Goal: Task Accomplishment & Management: Manage account settings

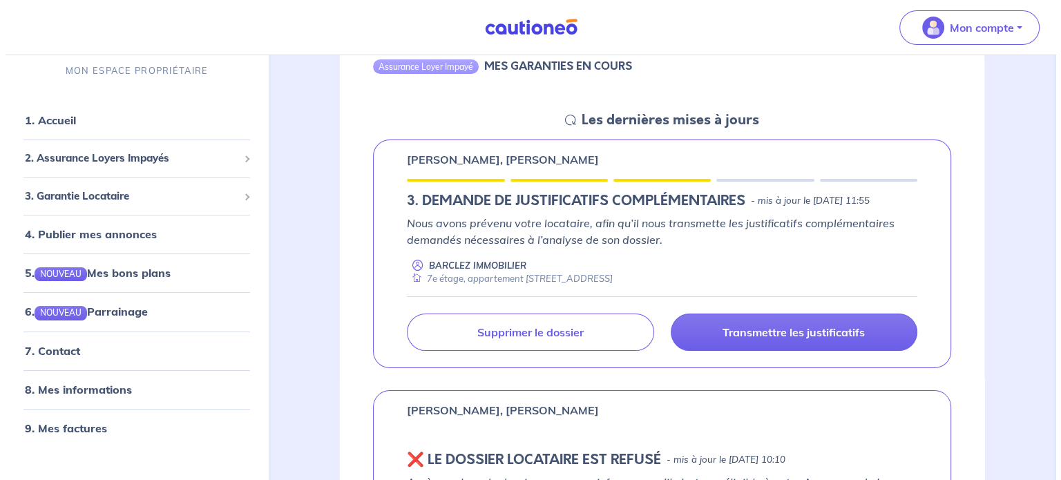
scroll to position [166, 0]
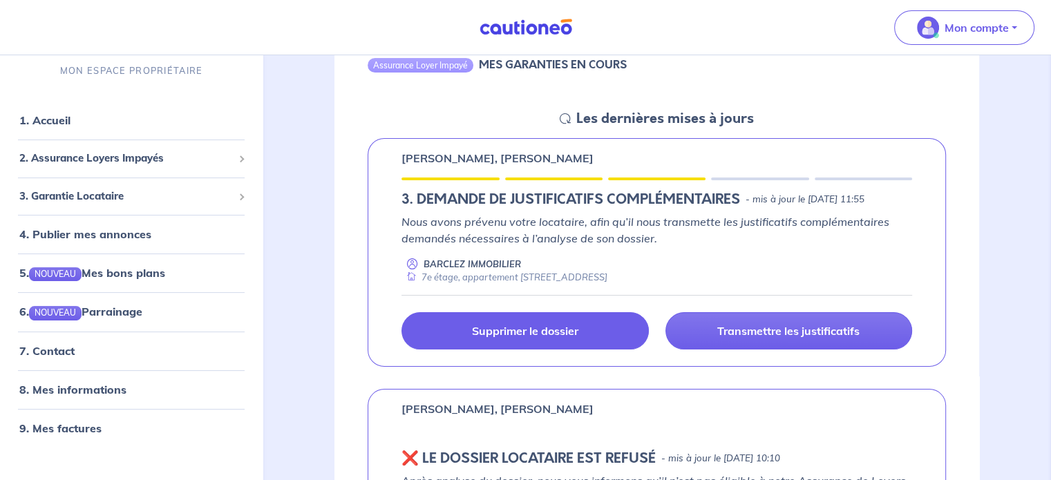
click at [536, 335] on p "Supprimer le dossier" at bounding box center [525, 331] width 106 height 14
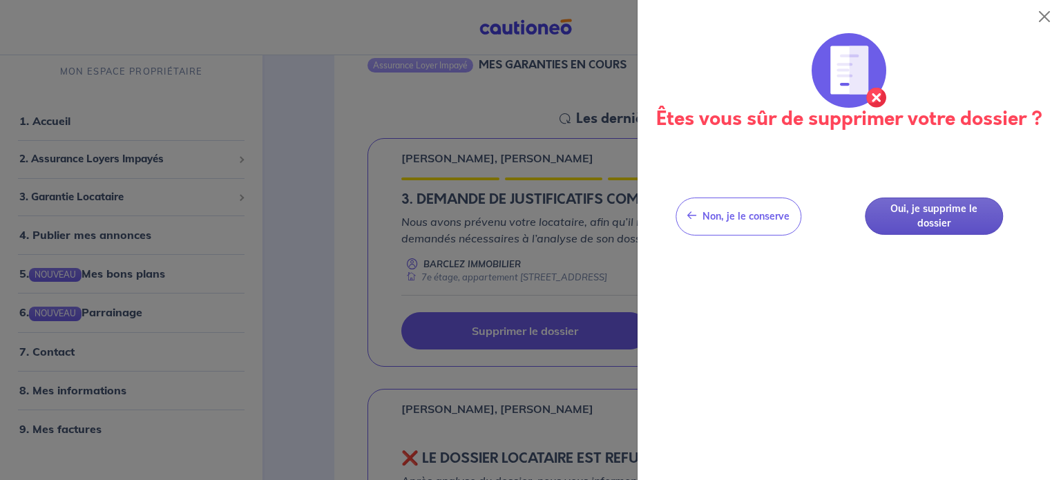
click at [928, 213] on button "Oui, je supprime le dossier" at bounding box center [934, 217] width 138 height 38
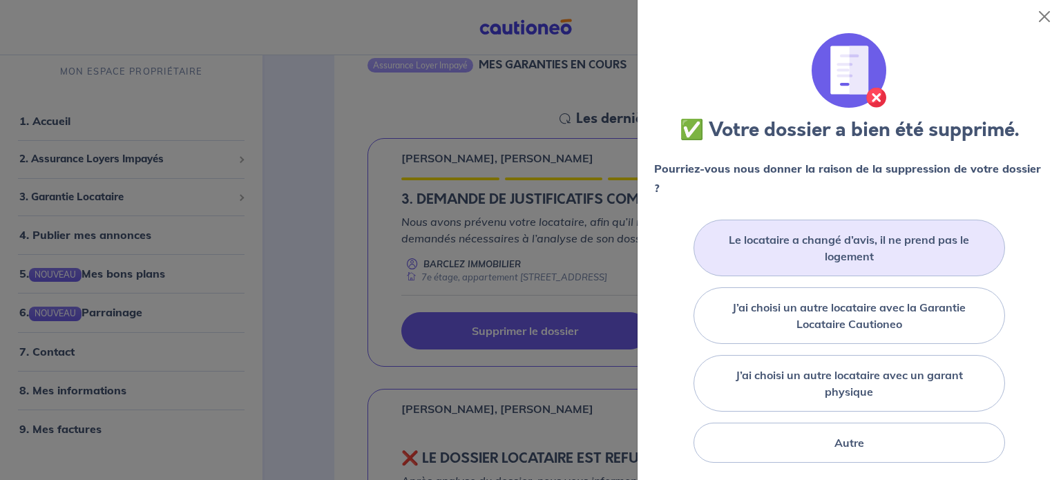
click at [893, 257] on label "Le locataire a changé d’avis, il ne prend pas le logement" at bounding box center [849, 247] width 277 height 33
click at [0, 0] on input "Le locataire a changé d’avis, il ne prend pas le logement" at bounding box center [0, 0] width 0 height 0
click at [788, 235] on label "Le locataire a changé d’avis, il ne prend pas le logement" at bounding box center [849, 247] width 277 height 33
click at [0, 0] on input "Le locataire a changé d’avis, il ne prend pas le logement" at bounding box center [0, 0] width 0 height 0
click at [785, 251] on label "Le locataire a changé d’avis, il ne prend pas le logement" at bounding box center [849, 247] width 277 height 33
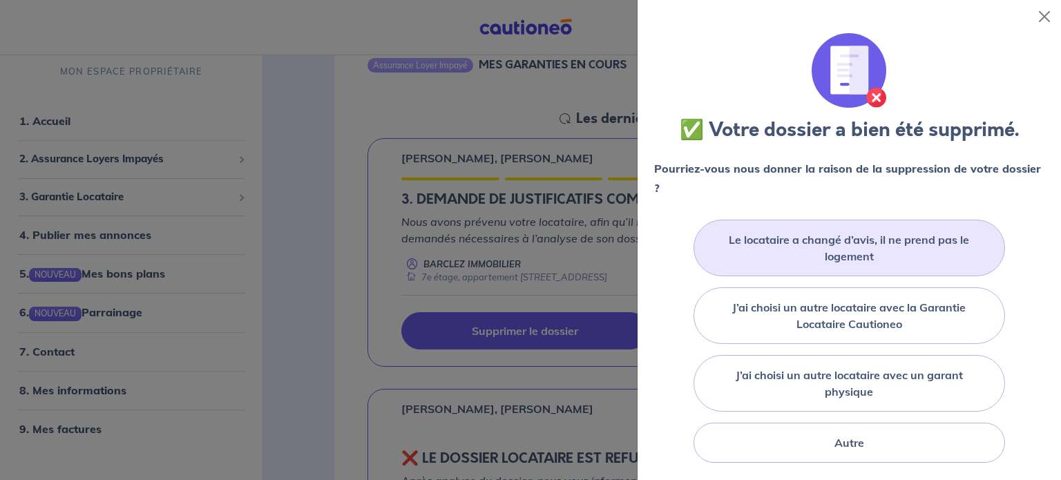
click at [0, 0] on input "Le locataire a changé d’avis, il ne prend pas le logement" at bounding box center [0, 0] width 0 height 0
click at [1041, 26] on button "Close" at bounding box center [1045, 17] width 22 height 22
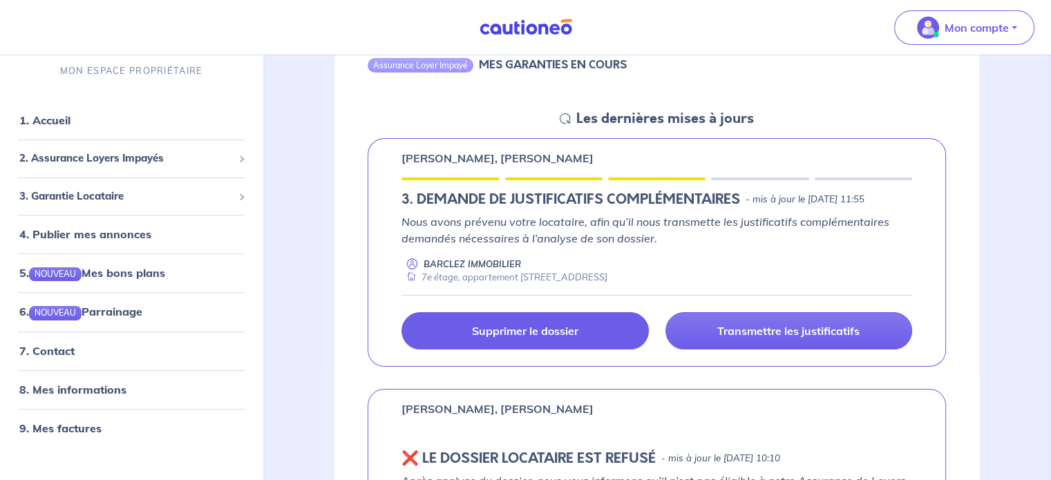
click at [550, 336] on p "Supprimer le dossier" at bounding box center [525, 331] width 106 height 14
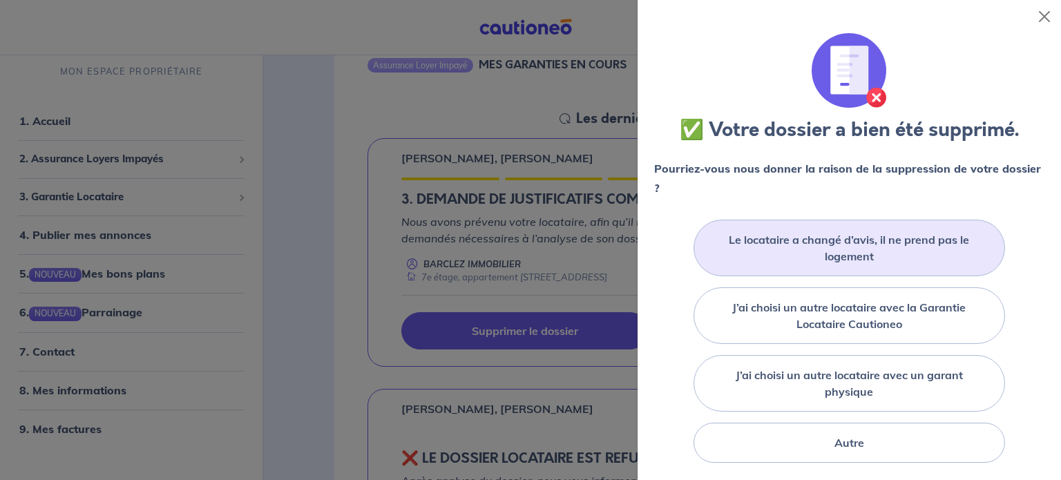
click at [769, 229] on div "Le locataire a changé d’avis, il ne prend pas le logement" at bounding box center [850, 248] width 312 height 57
click at [862, 256] on label "Le locataire a changé d’avis, il ne prend pas le logement" at bounding box center [849, 247] width 277 height 33
click at [0, 0] on input "Le locataire a changé d’avis, il ne prend pas le logement" at bounding box center [0, 0] width 0 height 0
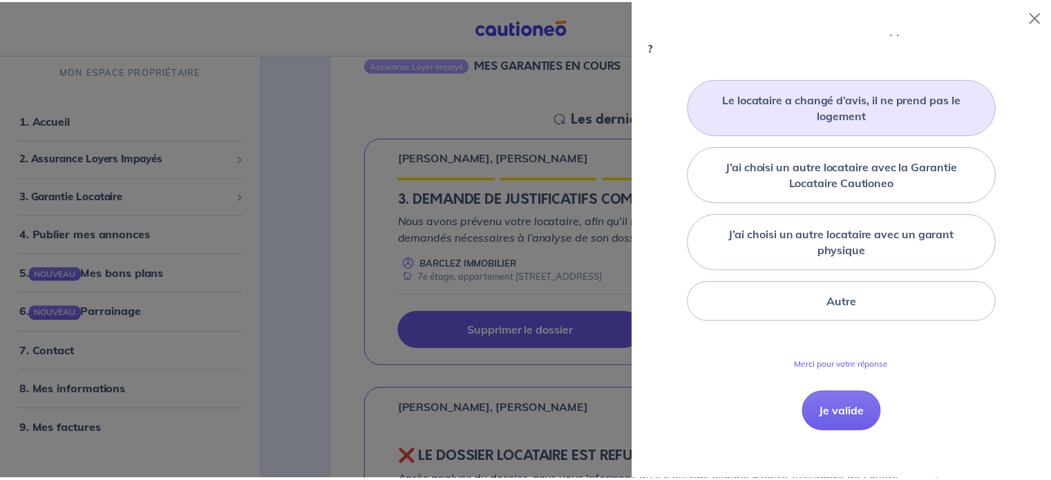
scroll to position [146, 0]
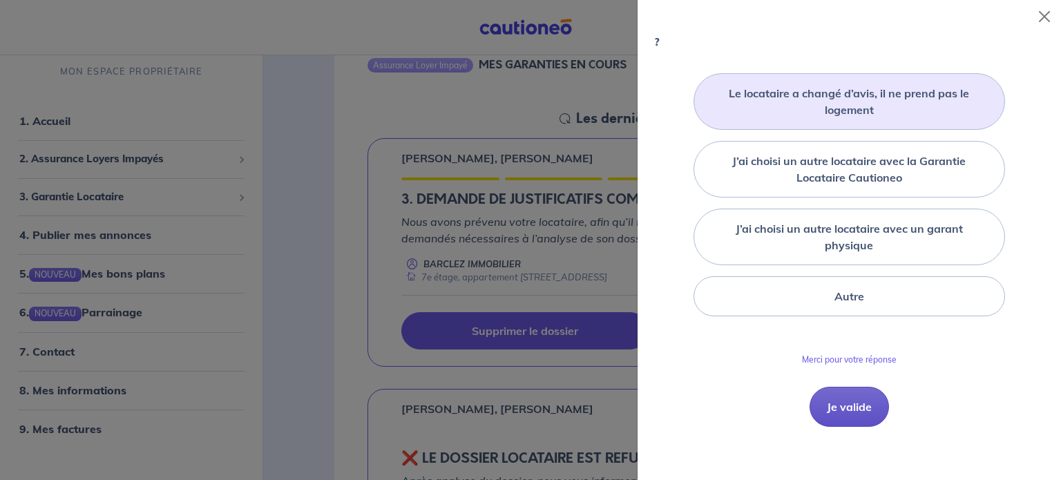
click at [855, 397] on button "Je valide" at bounding box center [849, 407] width 79 height 40
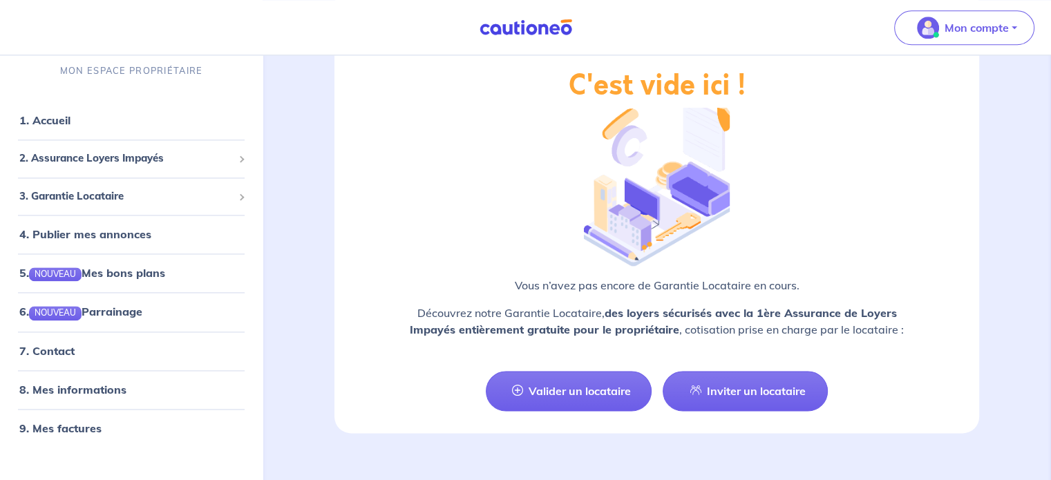
scroll to position [1931, 0]
